Goal: Communication & Community: Connect with others

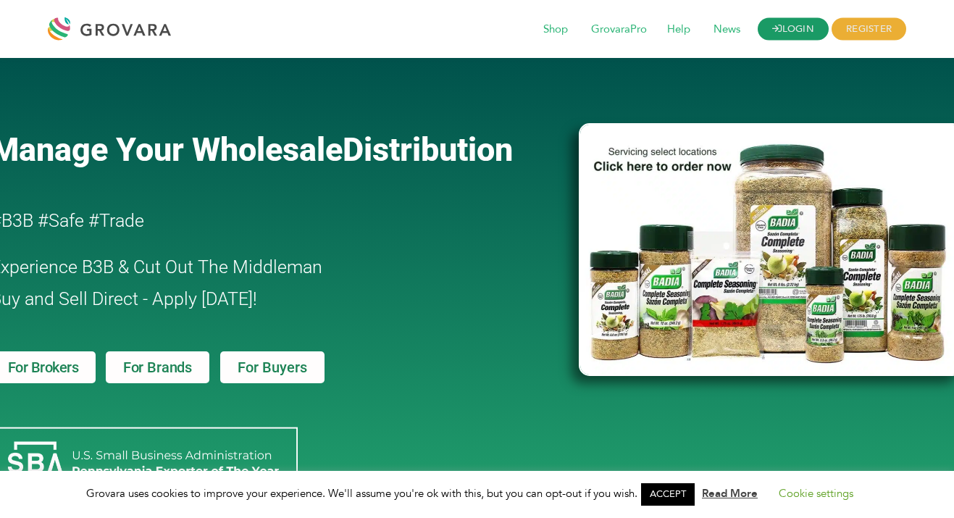
click at [778, 26] on icon at bounding box center [776, 28] width 9 height 9
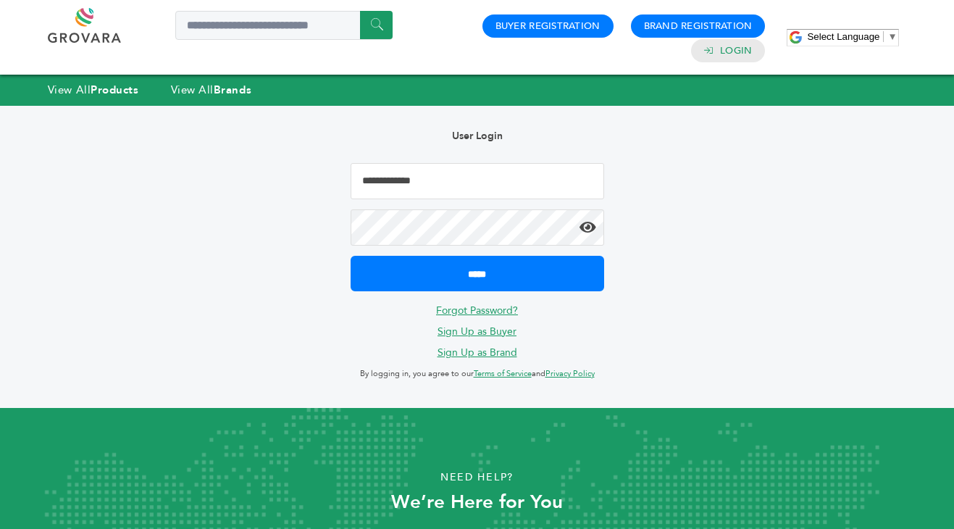
type input "**********"
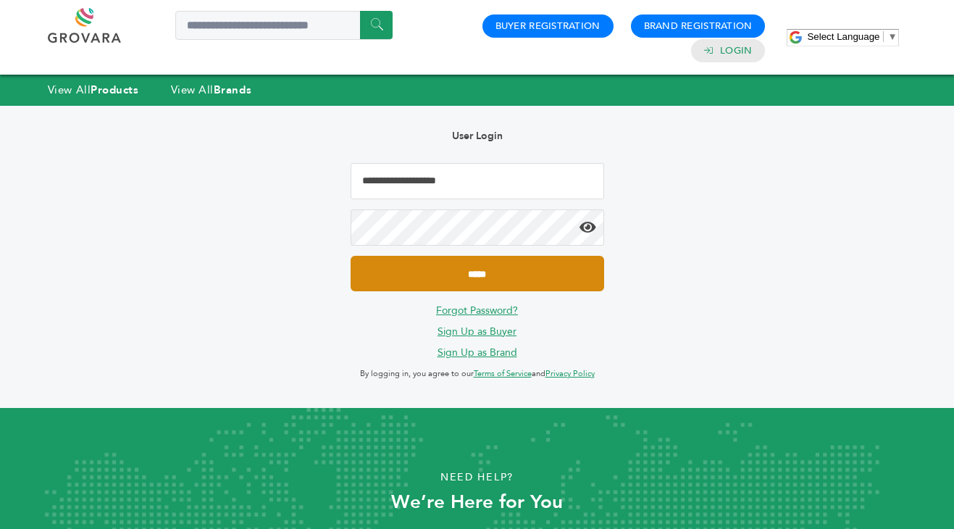
click at [463, 270] on input "*****" at bounding box center [476, 273] width 253 height 35
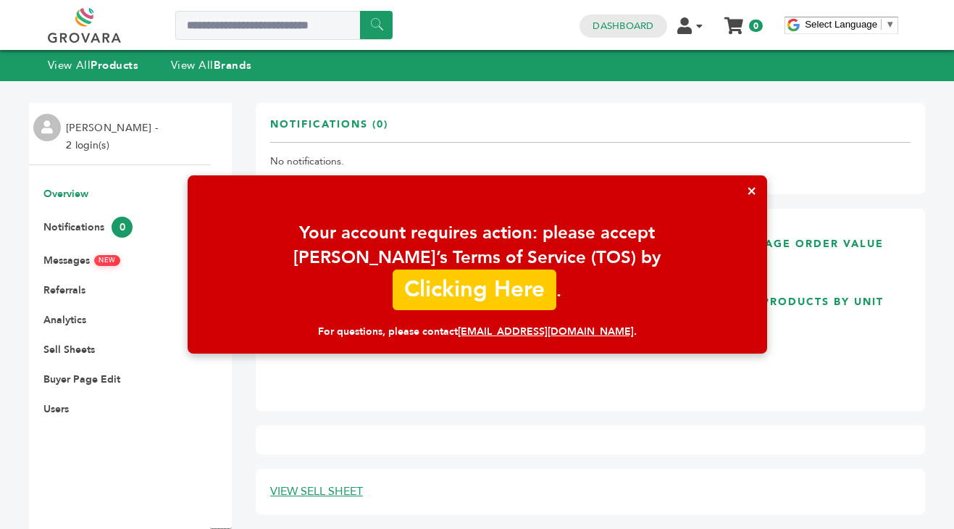
click at [531, 279] on link "Clicking Here" at bounding box center [473, 289] width 163 height 41
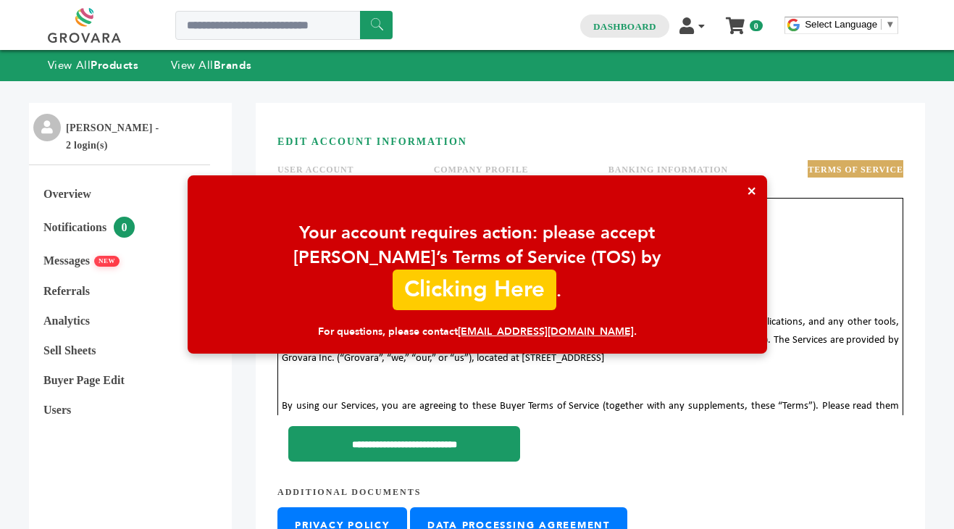
click at [539, 277] on link "Clicking Here" at bounding box center [473, 289] width 163 height 41
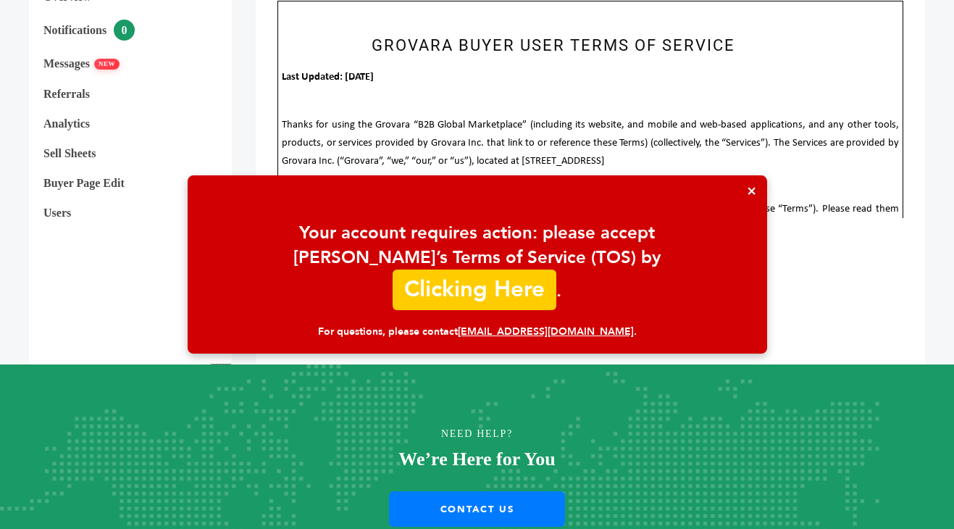
click at [539, 279] on link "Clicking Here" at bounding box center [473, 289] width 163 height 41
click at [535, 288] on link "Clicking Here" at bounding box center [473, 289] width 163 height 41
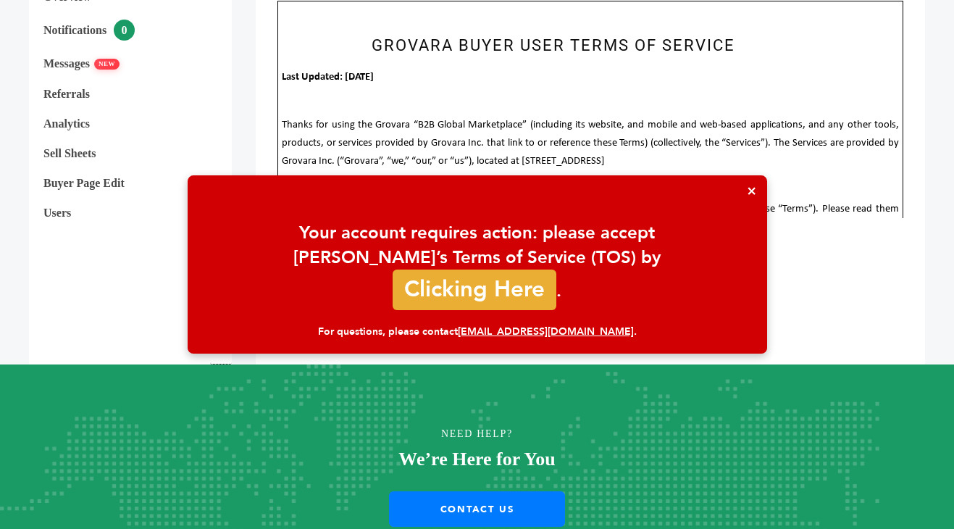
click at [363, 162] on span "Thanks for using the Grovara “B2B Global Marketplace” (including its website, a…" at bounding box center [590, 142] width 617 height 47
click at [749, 198] on button "×" at bounding box center [751, 190] width 31 height 31
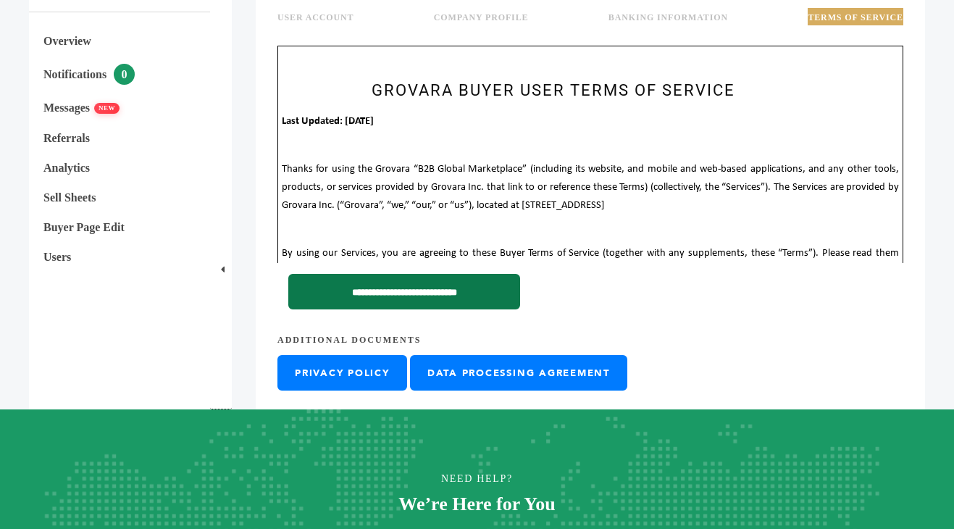
click at [430, 279] on input "**********" at bounding box center [404, 291] width 232 height 35
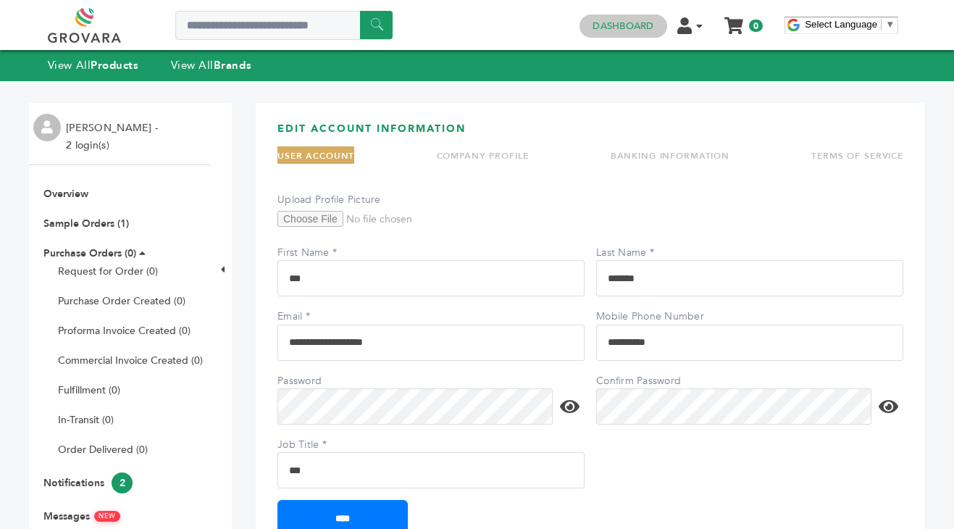
click at [641, 21] on link "Dashboard" at bounding box center [622, 26] width 61 height 13
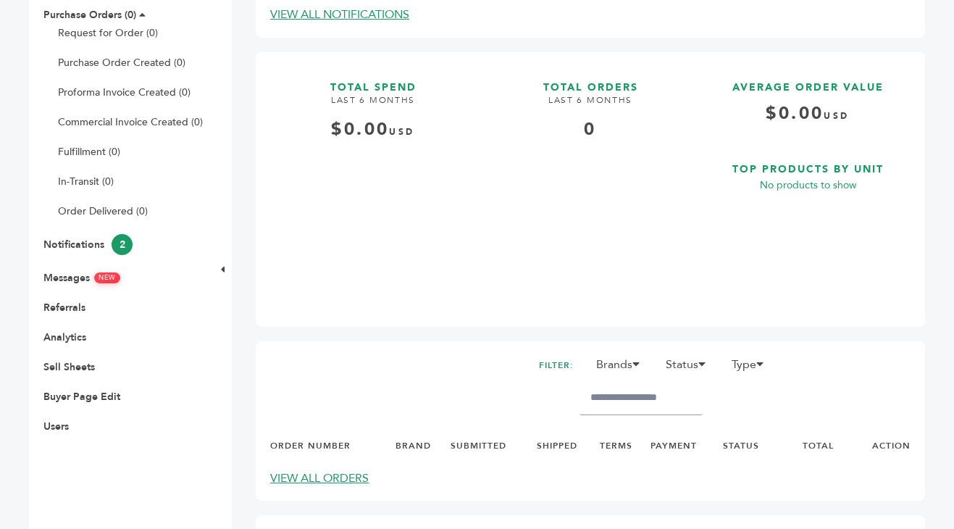
scroll to position [243, 0]
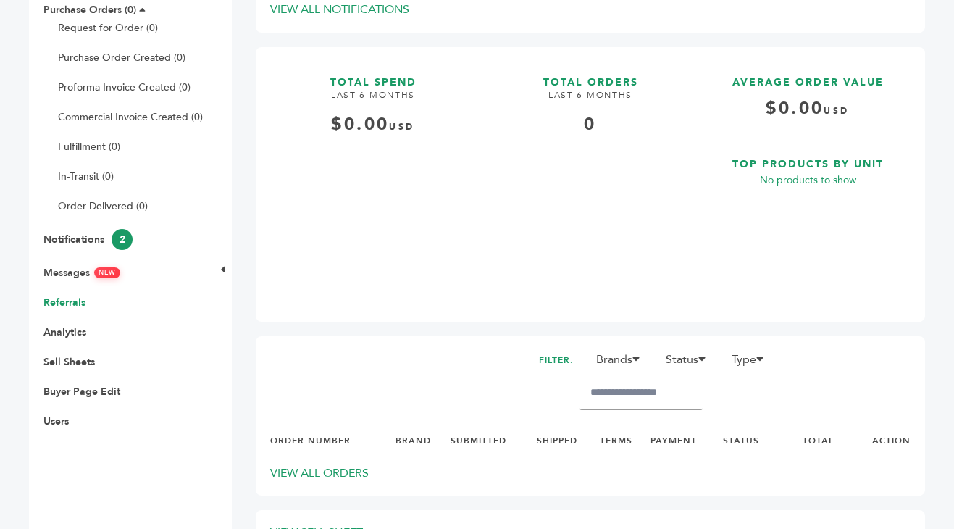
click at [59, 300] on link "Referrals" at bounding box center [64, 302] width 42 height 14
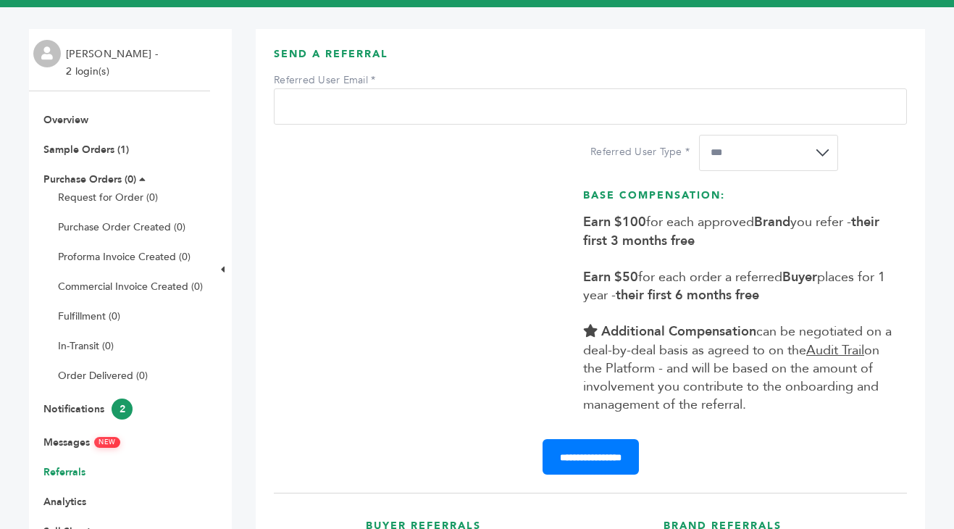
scroll to position [85, 0]
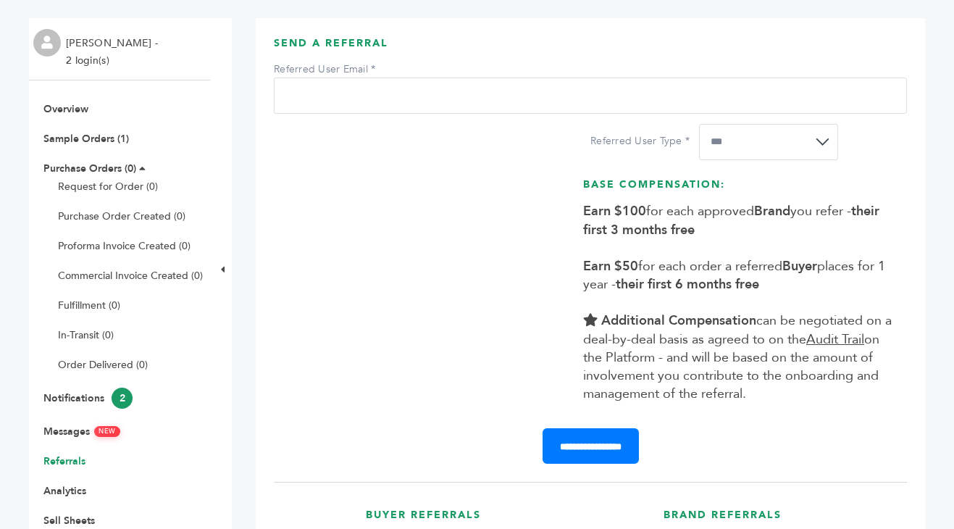
click at [420, 90] on input "Referred User Email" at bounding box center [590, 95] width 633 height 36
select select "*"
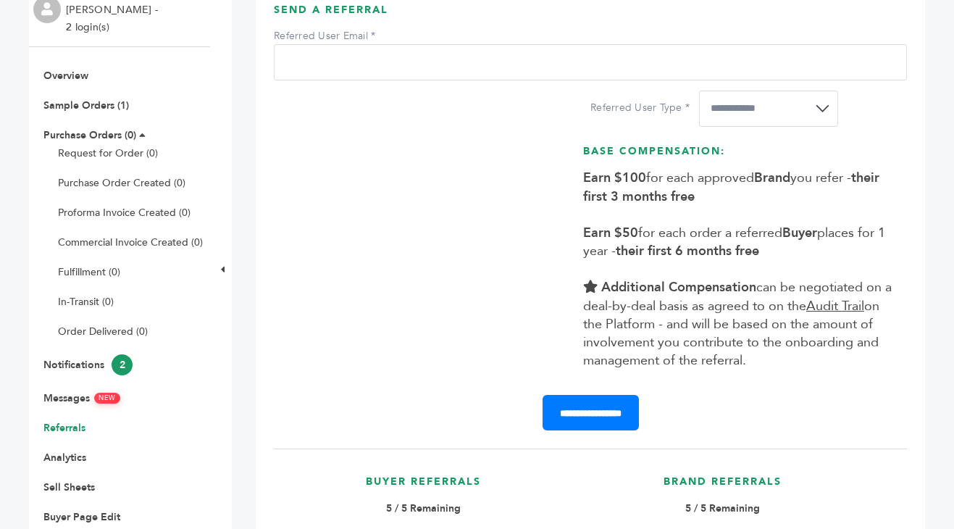
scroll to position [0, 0]
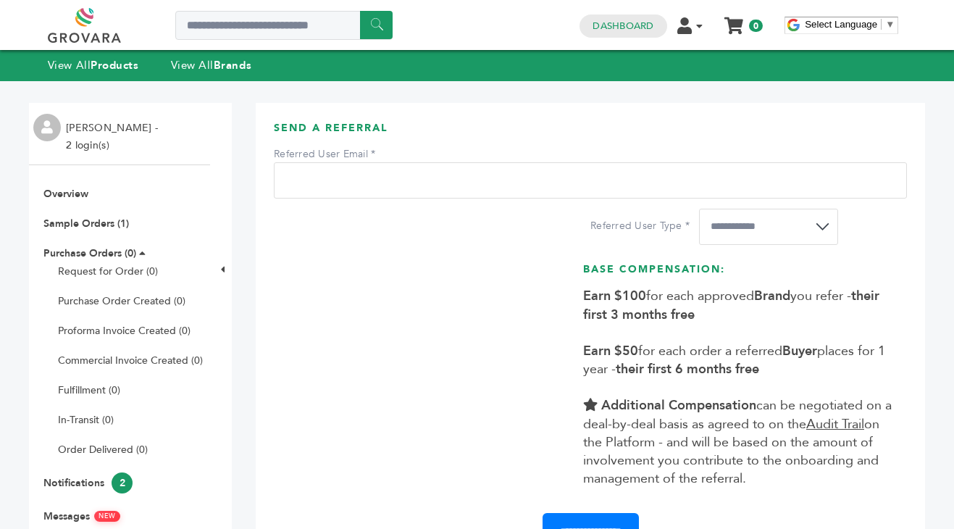
click at [449, 187] on input "Referred User Email" at bounding box center [590, 180] width 633 height 36
